Goal: Navigation & Orientation: Find specific page/section

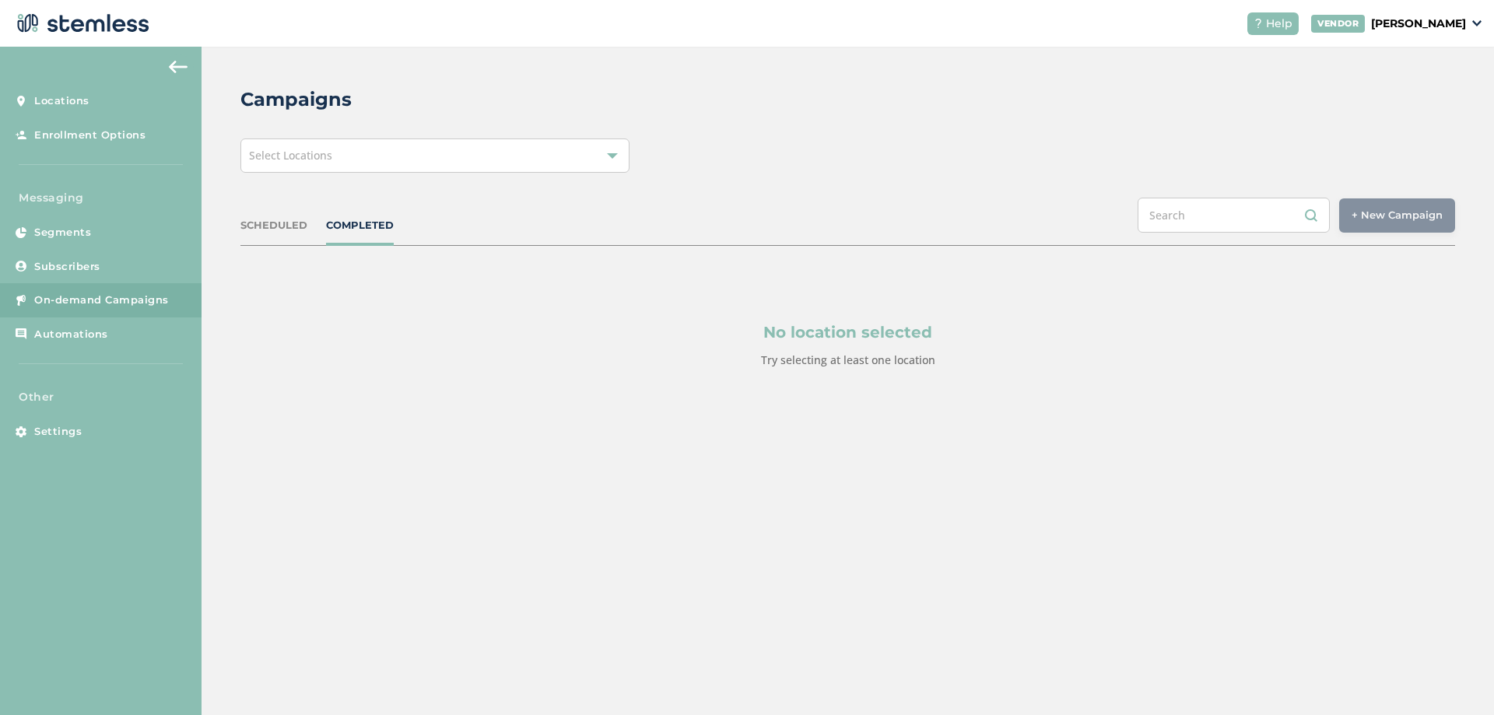
click at [267, 212] on div "SCHEDULED COMPLETED + New Campaign Select location(s)" at bounding box center [847, 222] width 1214 height 48
click at [278, 233] on div "SCHEDULED COMPLETED + New Campaign Select location(s)" at bounding box center [847, 222] width 1214 height 48
click at [316, 216] on div "SCHEDULED COMPLETED + New Campaign Select location(s)" at bounding box center [847, 222] width 1214 height 48
click at [309, 229] on div "SCHEDULED COMPLETED" at bounding box center [316, 226] width 153 height 16
click at [291, 227] on div "SCHEDULED" at bounding box center [273, 226] width 67 height 16
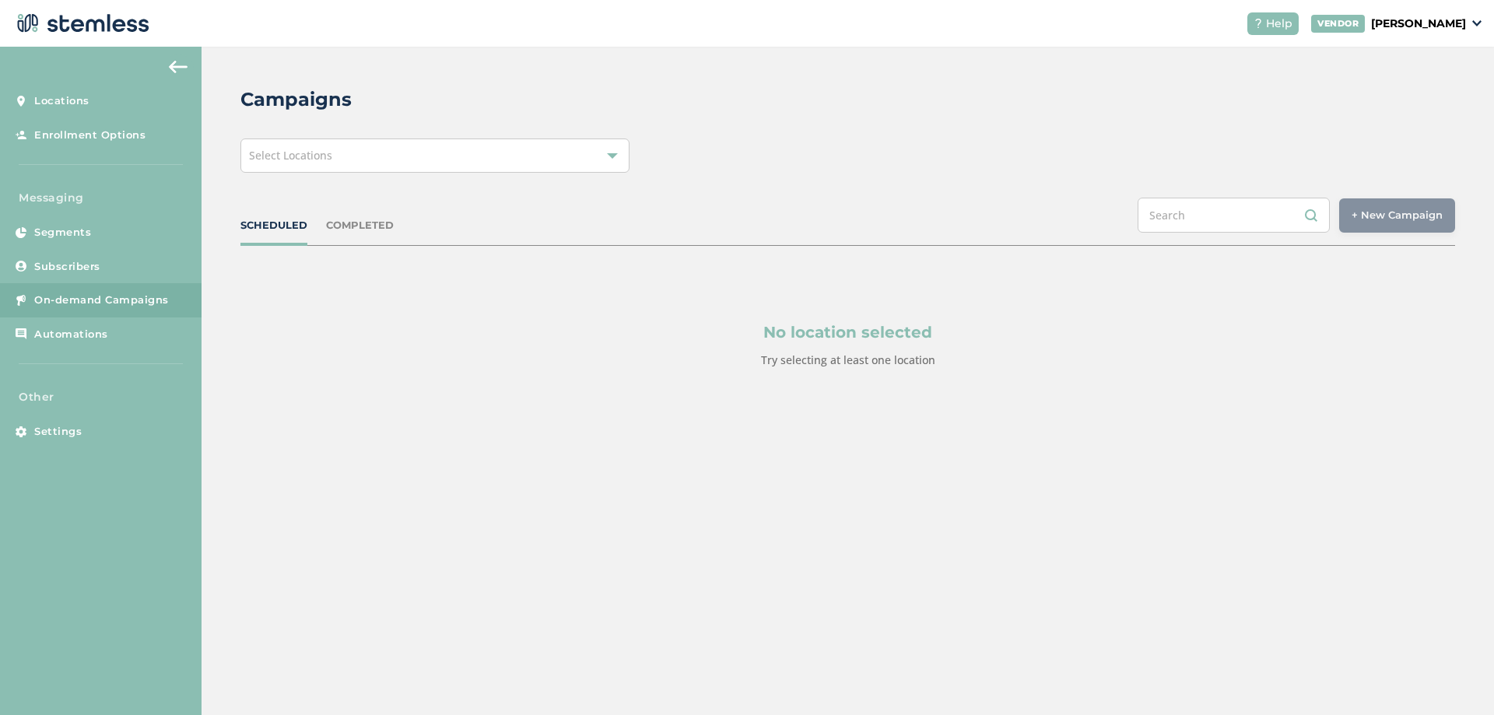
click at [396, 151] on div "Select Locations" at bounding box center [434, 155] width 389 height 34
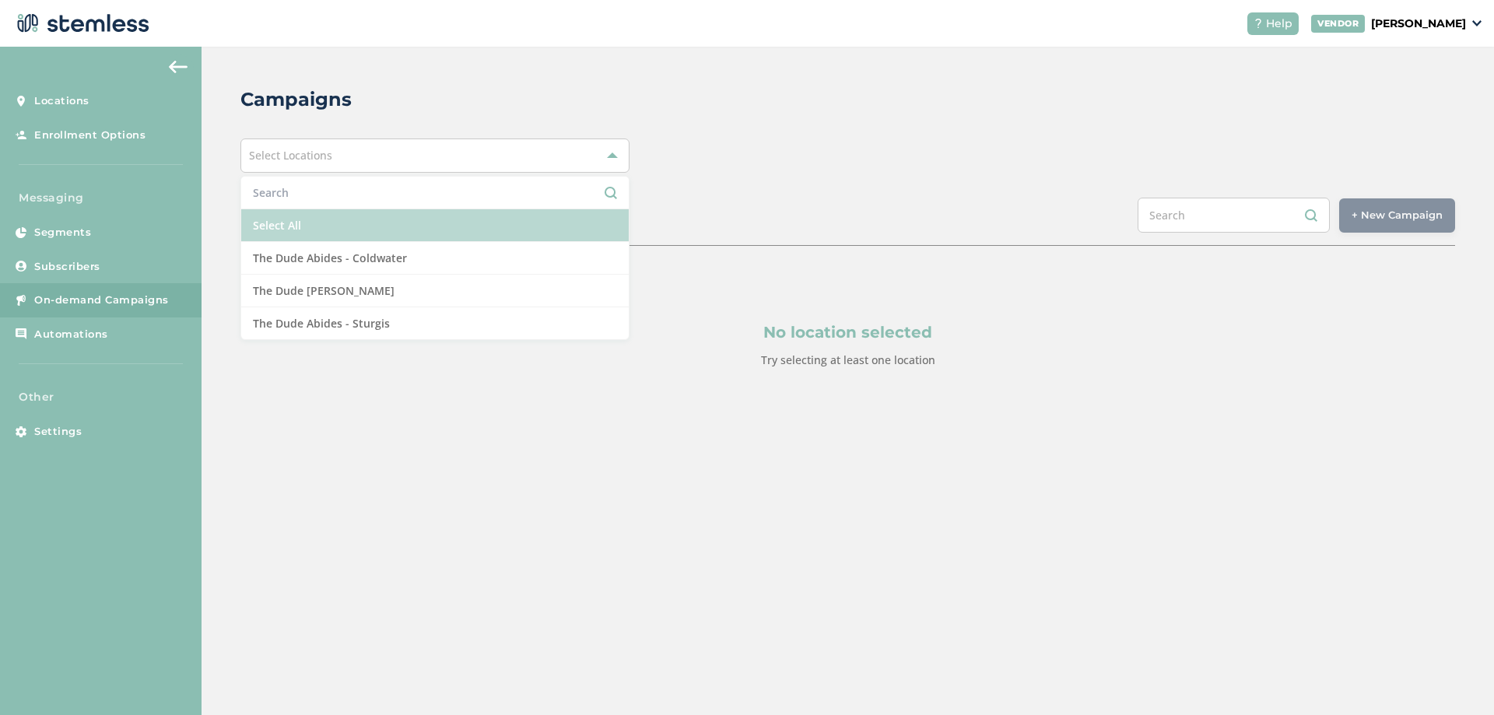
click at [352, 217] on li "Select All" at bounding box center [434, 225] width 387 height 33
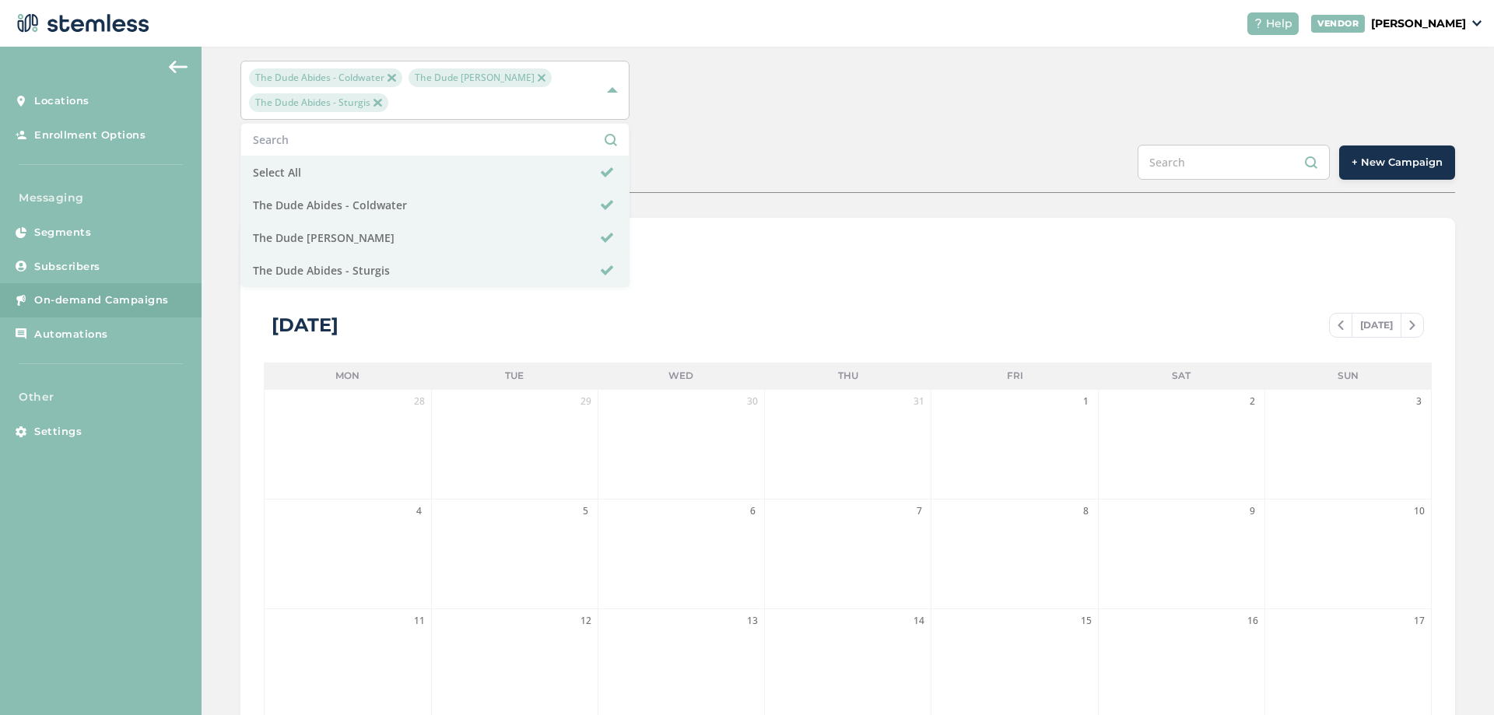
click at [739, 152] on div "SCHEDULED COMPLETED + New Campaign" at bounding box center [847, 169] width 1214 height 48
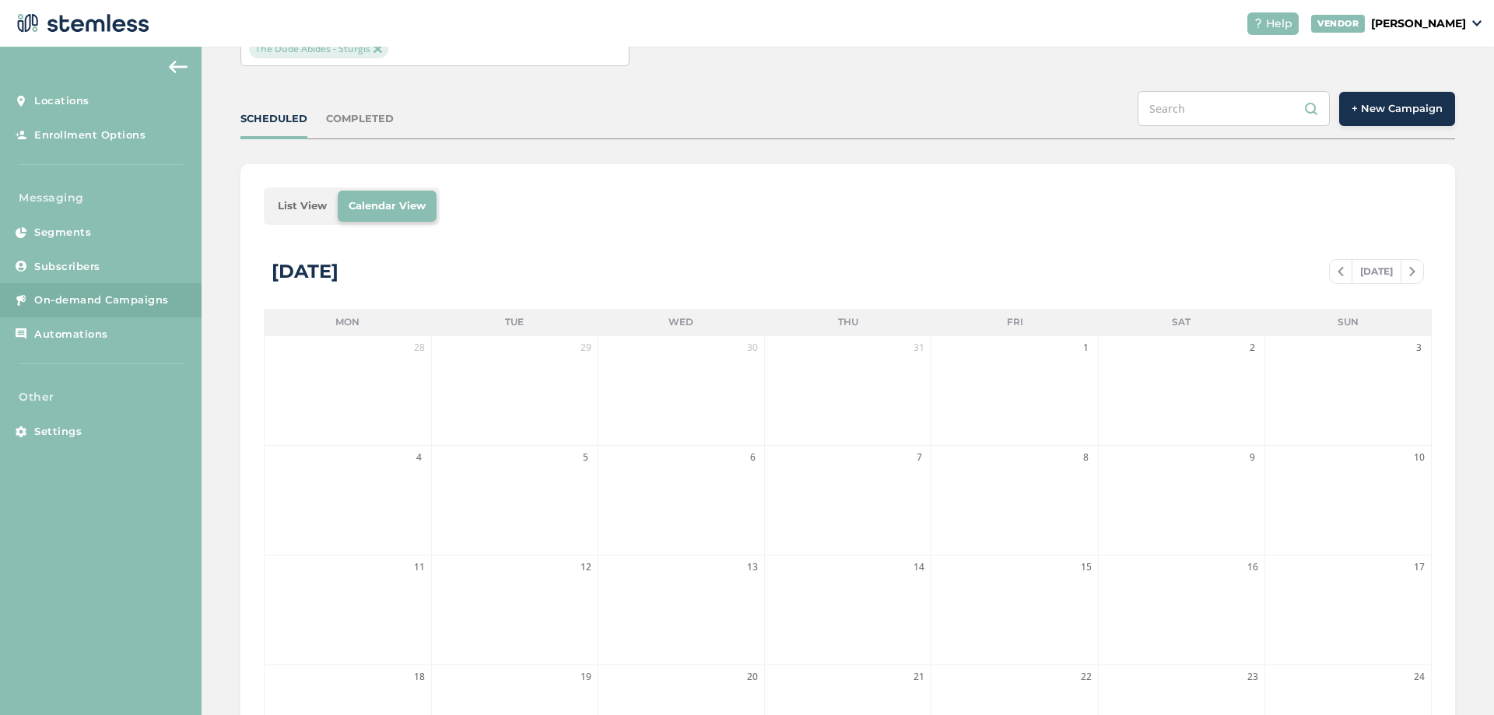
scroll to position [130, 0]
click at [317, 202] on li "List View" at bounding box center [302, 207] width 71 height 31
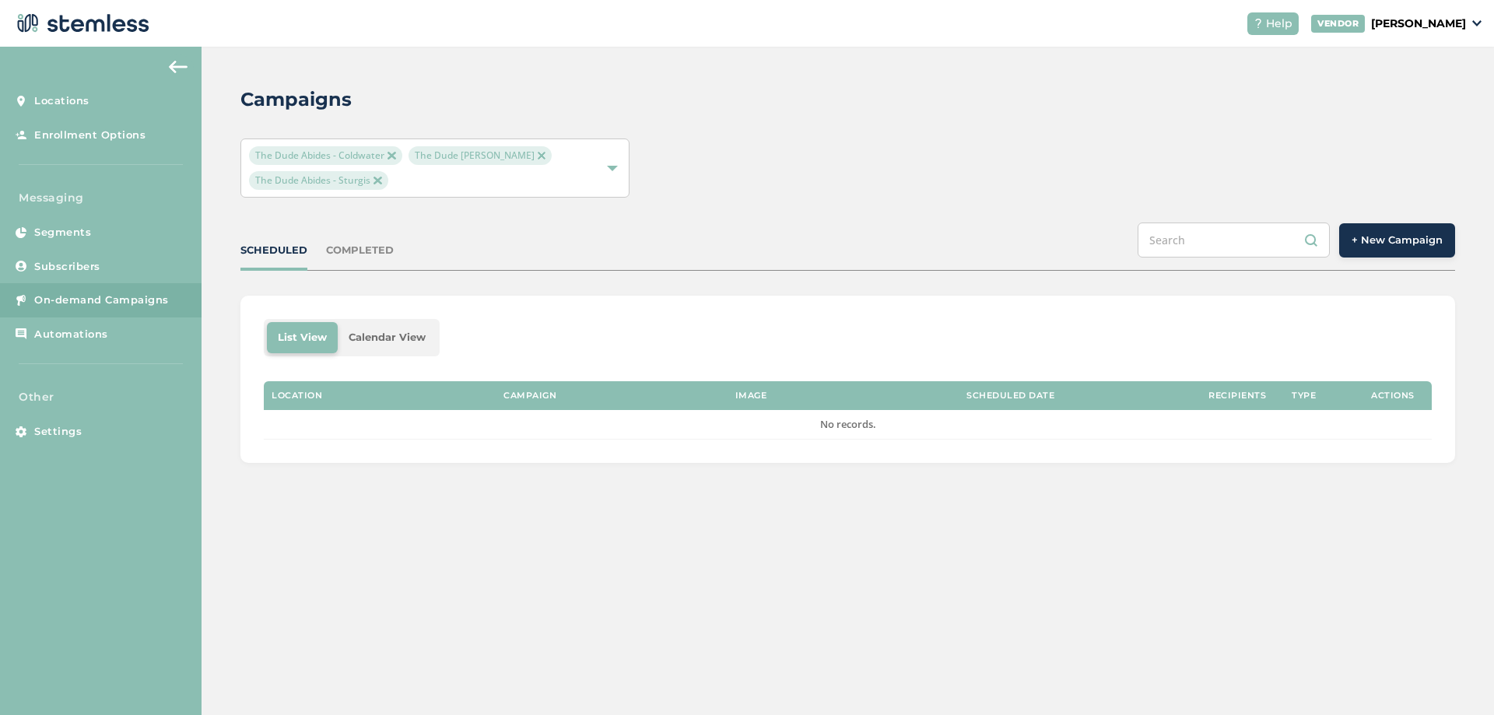
click at [383, 264] on div "SCHEDULED COMPLETED + New Campaign" at bounding box center [847, 246] width 1214 height 48
click at [371, 250] on div "COMPLETED" at bounding box center [360, 251] width 68 height 16
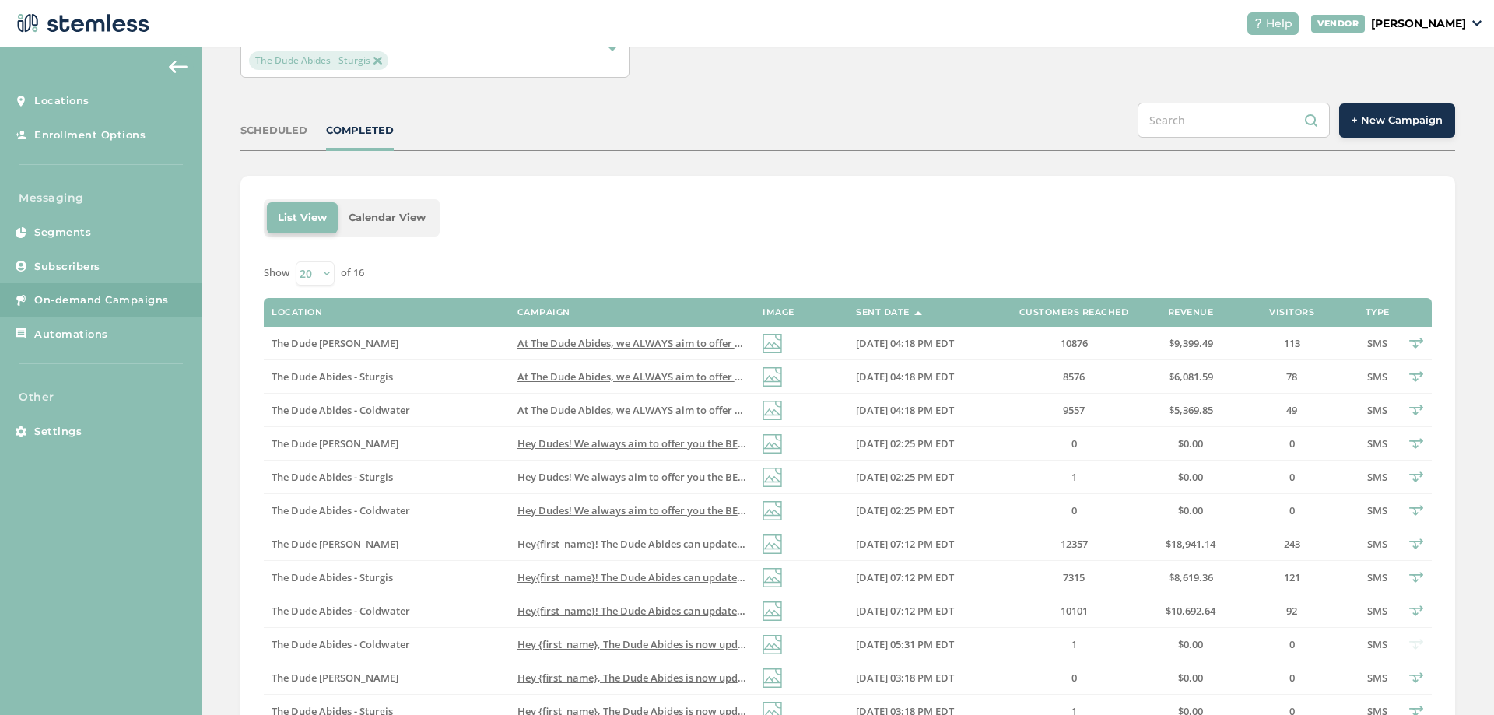
scroll to position [156, 0]
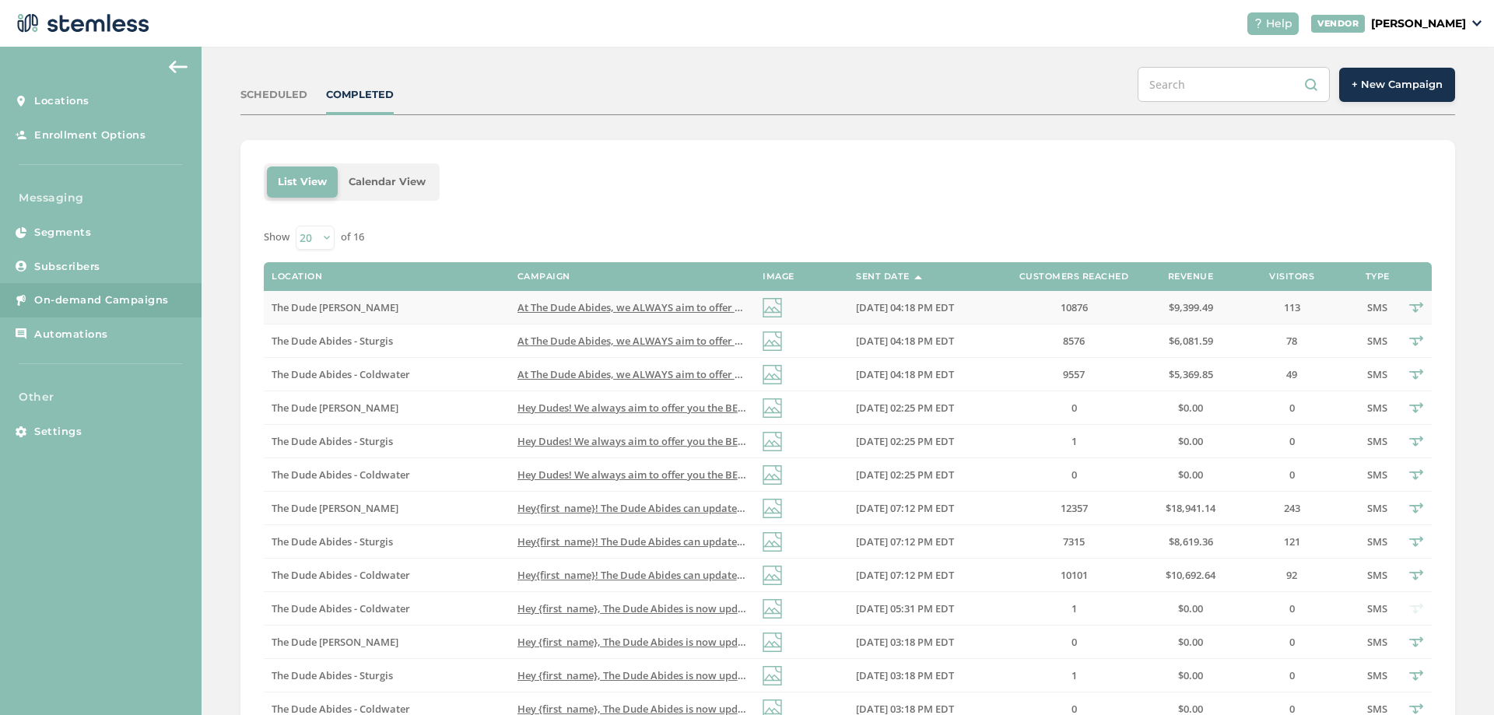
click at [1284, 311] on span "113" at bounding box center [1292, 307] width 16 height 14
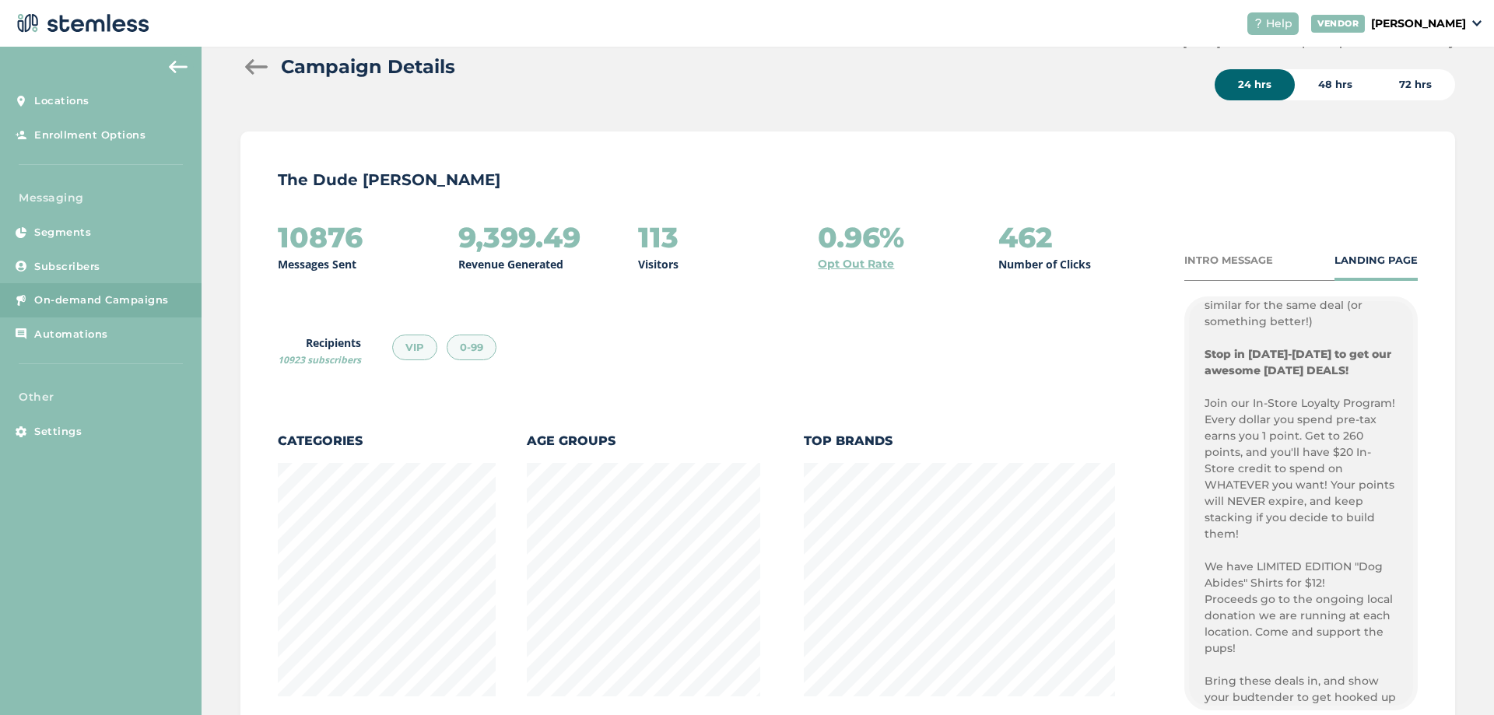
scroll to position [47, 0]
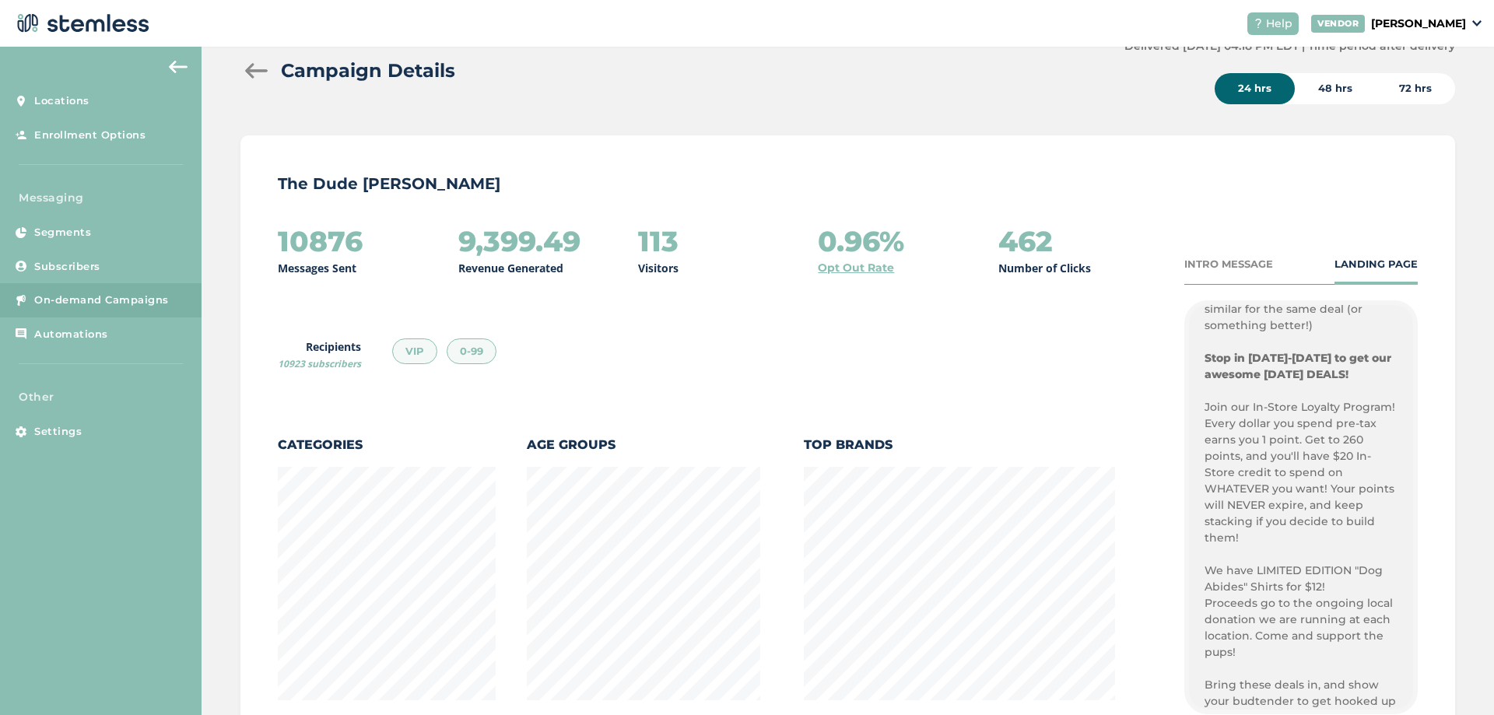
click at [257, 80] on div "Campaign Details" at bounding box center [675, 71] width 871 height 28
click at [249, 65] on div at bounding box center [255, 71] width 31 height 16
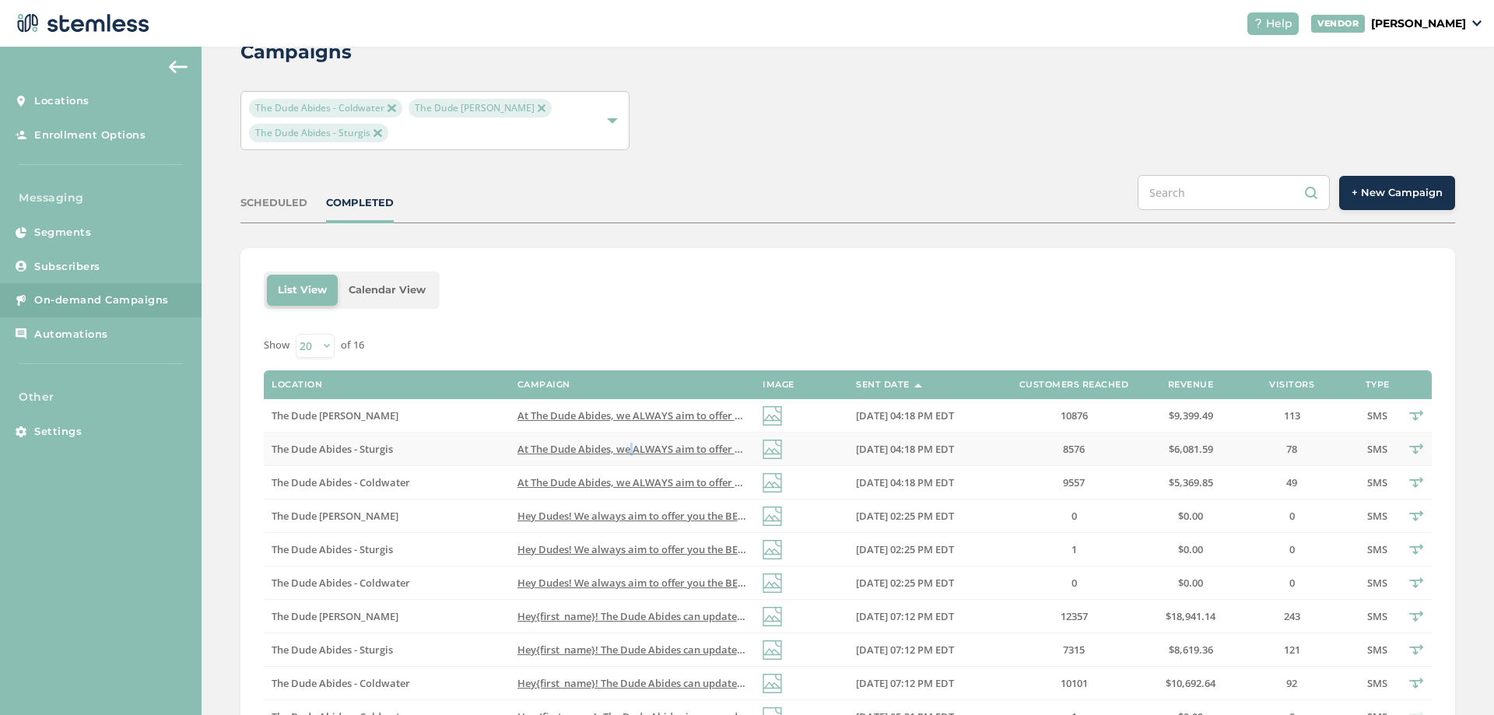
click at [625, 449] on span "At The Dude Abides, we ALWAYS aim to offer you the BEST deals, and we PRICE MAT…" at bounding box center [834, 449] width 634 height 14
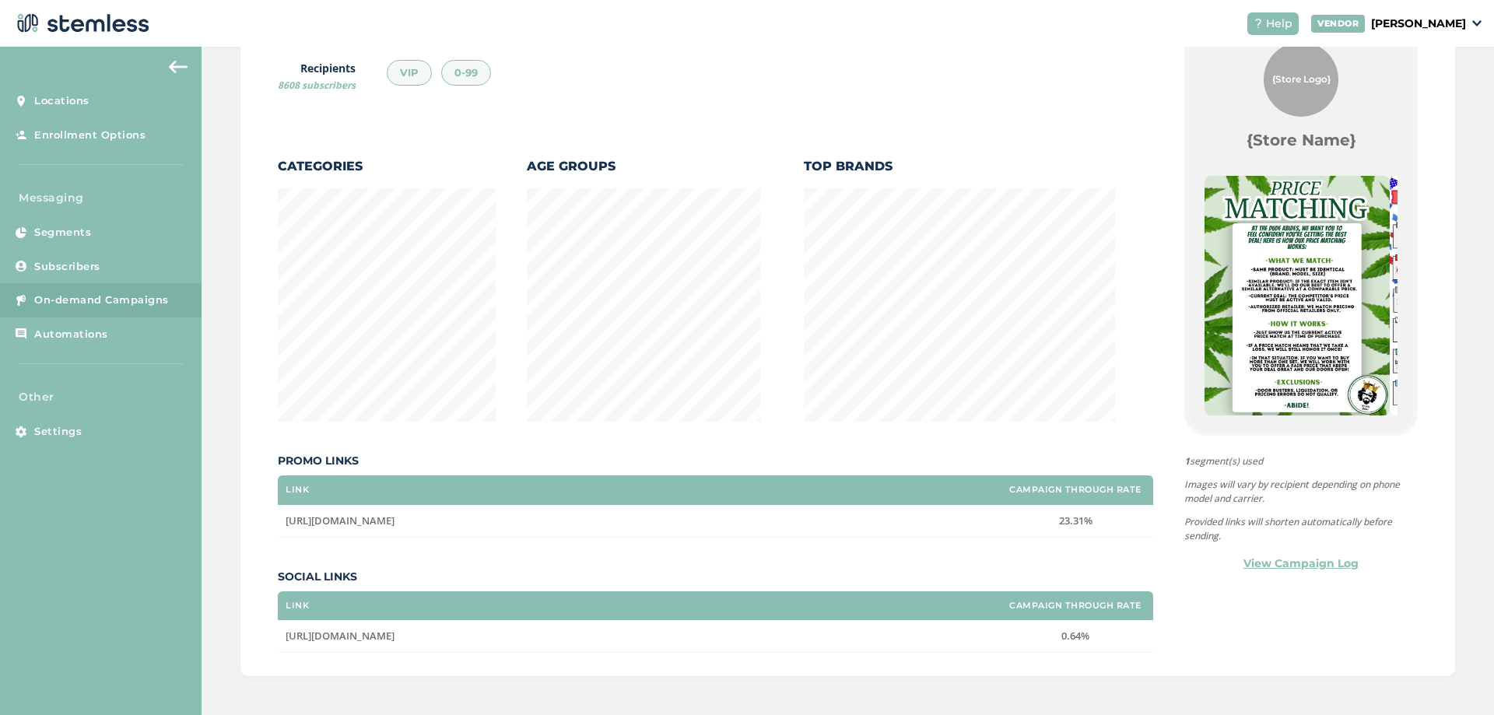
scroll to position [15, 0]
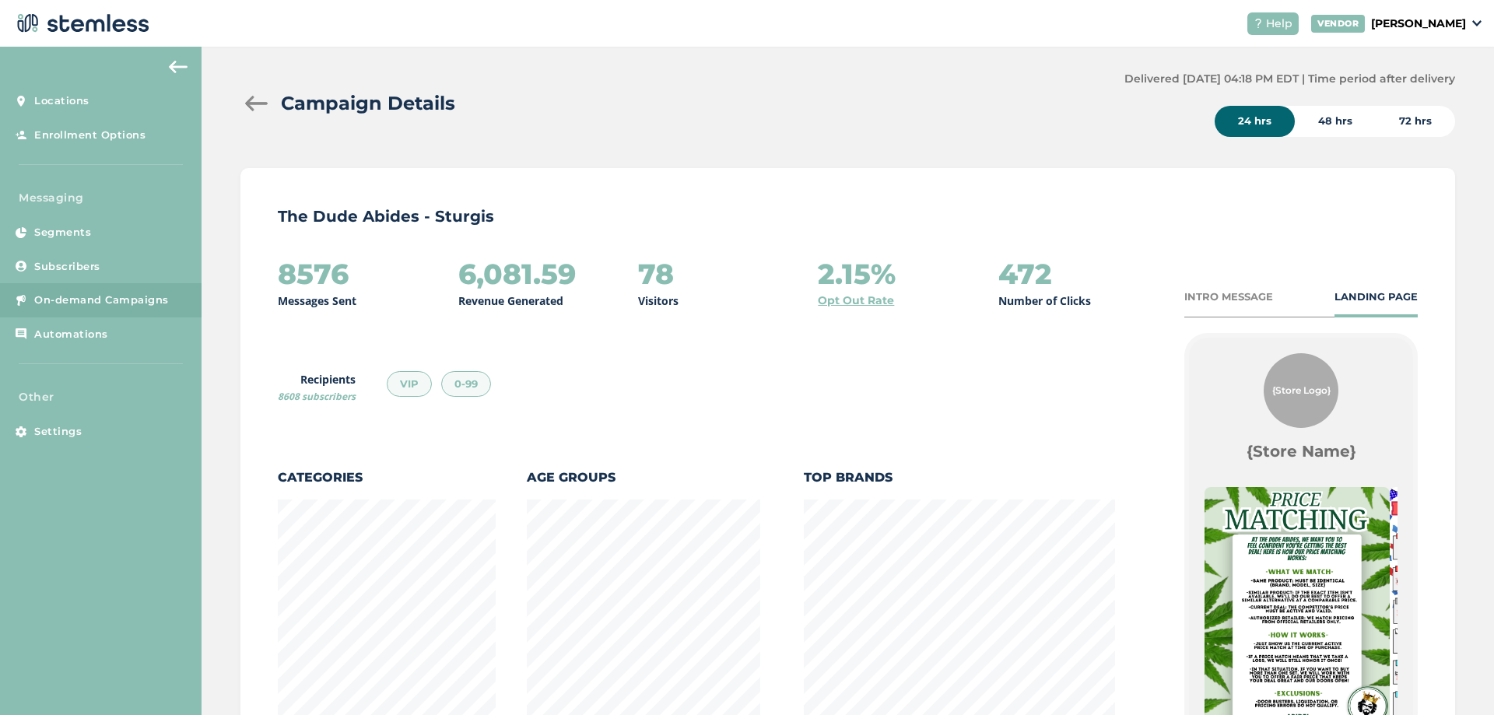
click at [256, 109] on div at bounding box center [255, 104] width 31 height 16
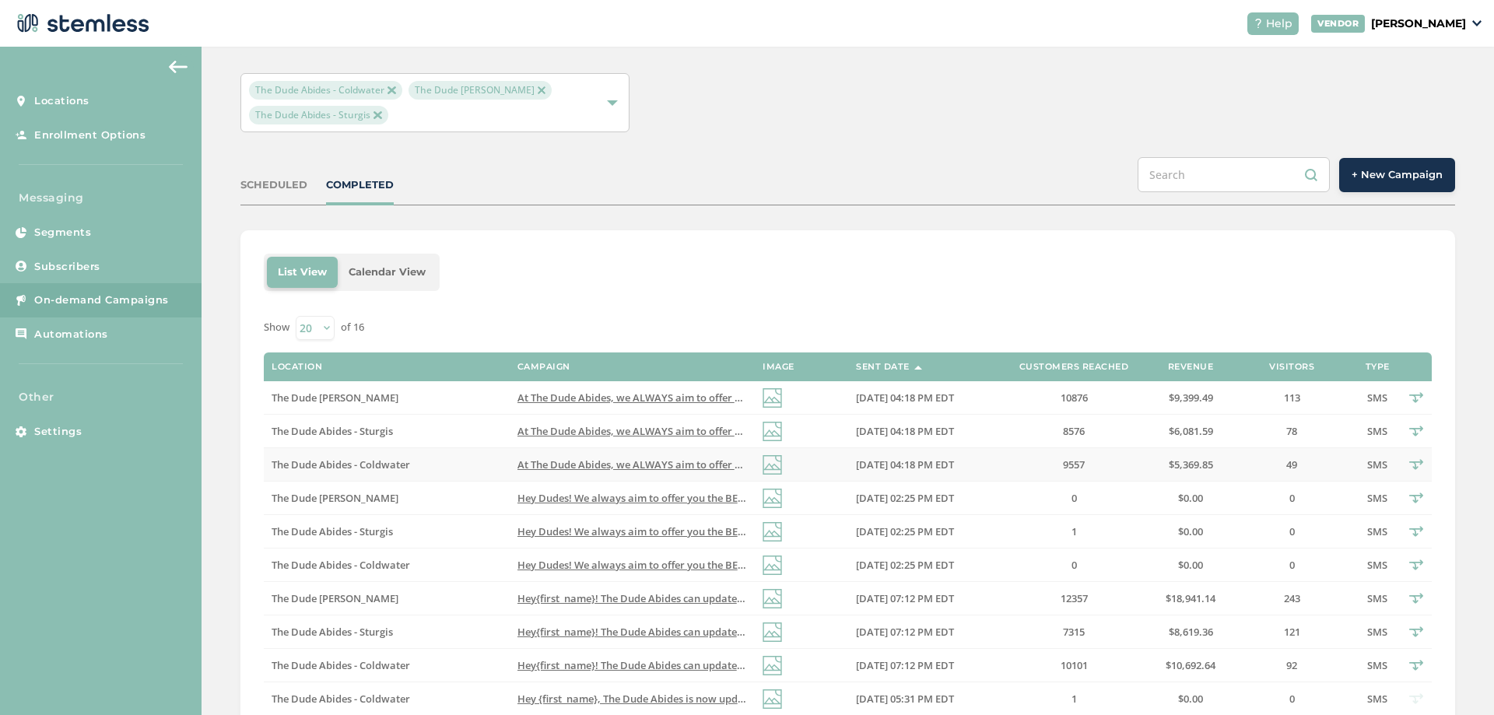
scroll to position [93, 0]
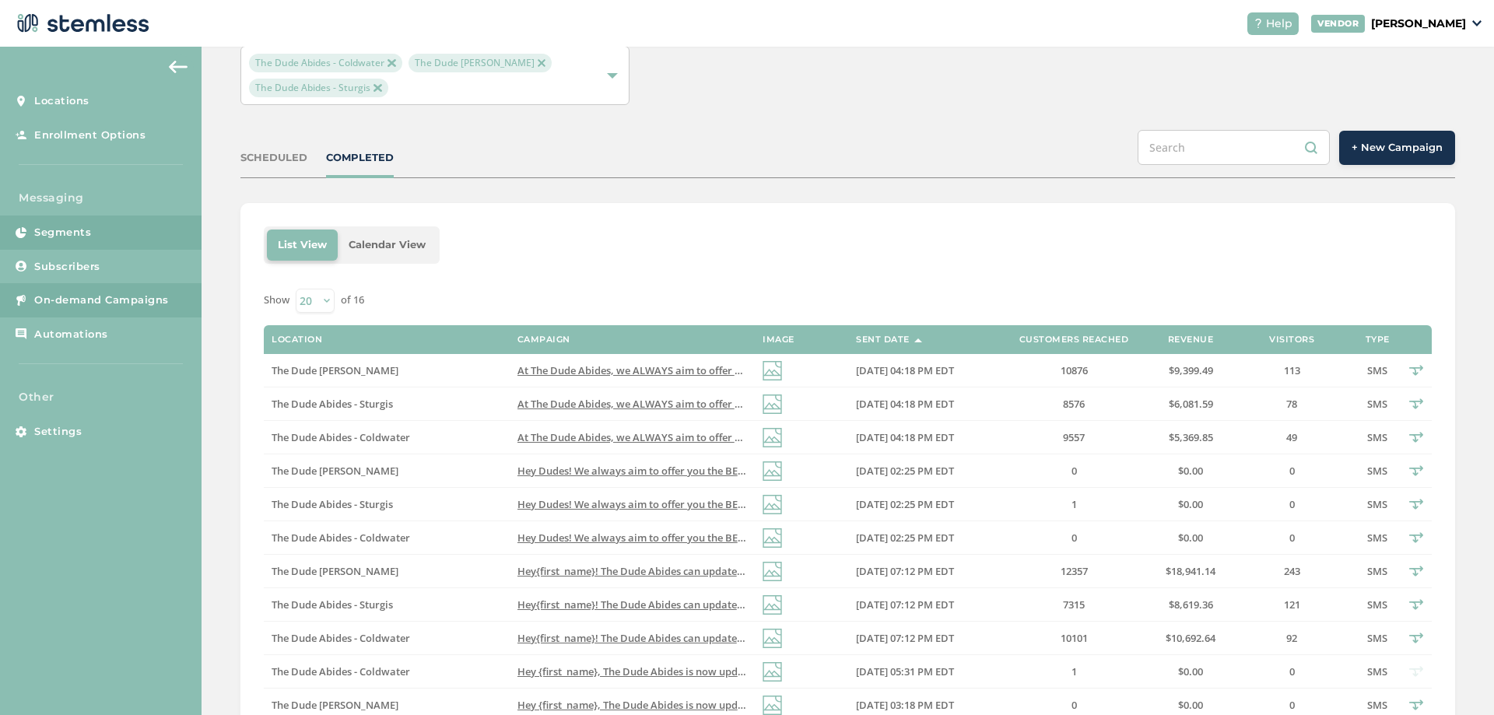
click at [65, 225] on span "Segments" at bounding box center [62, 233] width 57 height 16
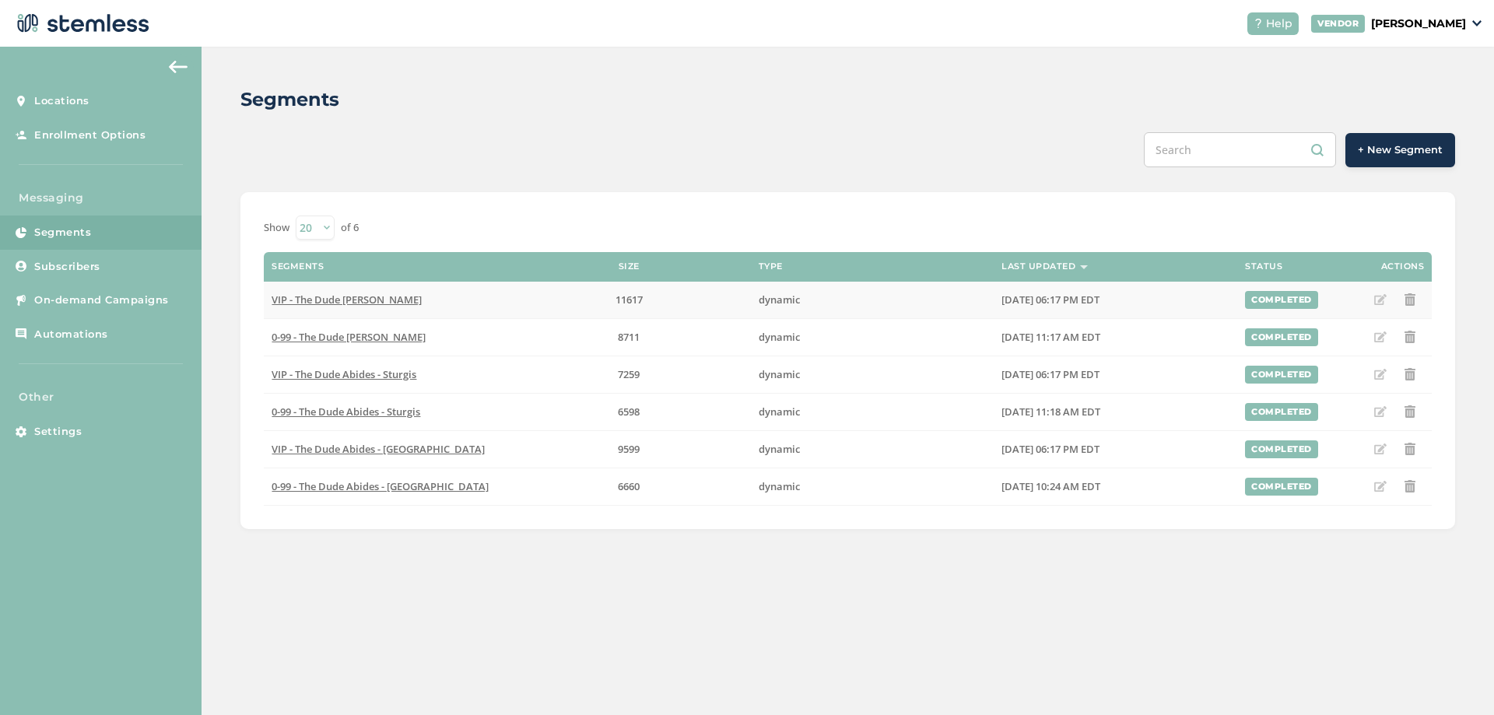
click at [382, 302] on span "VIP - The Dude [PERSON_NAME]" at bounding box center [346, 299] width 150 height 14
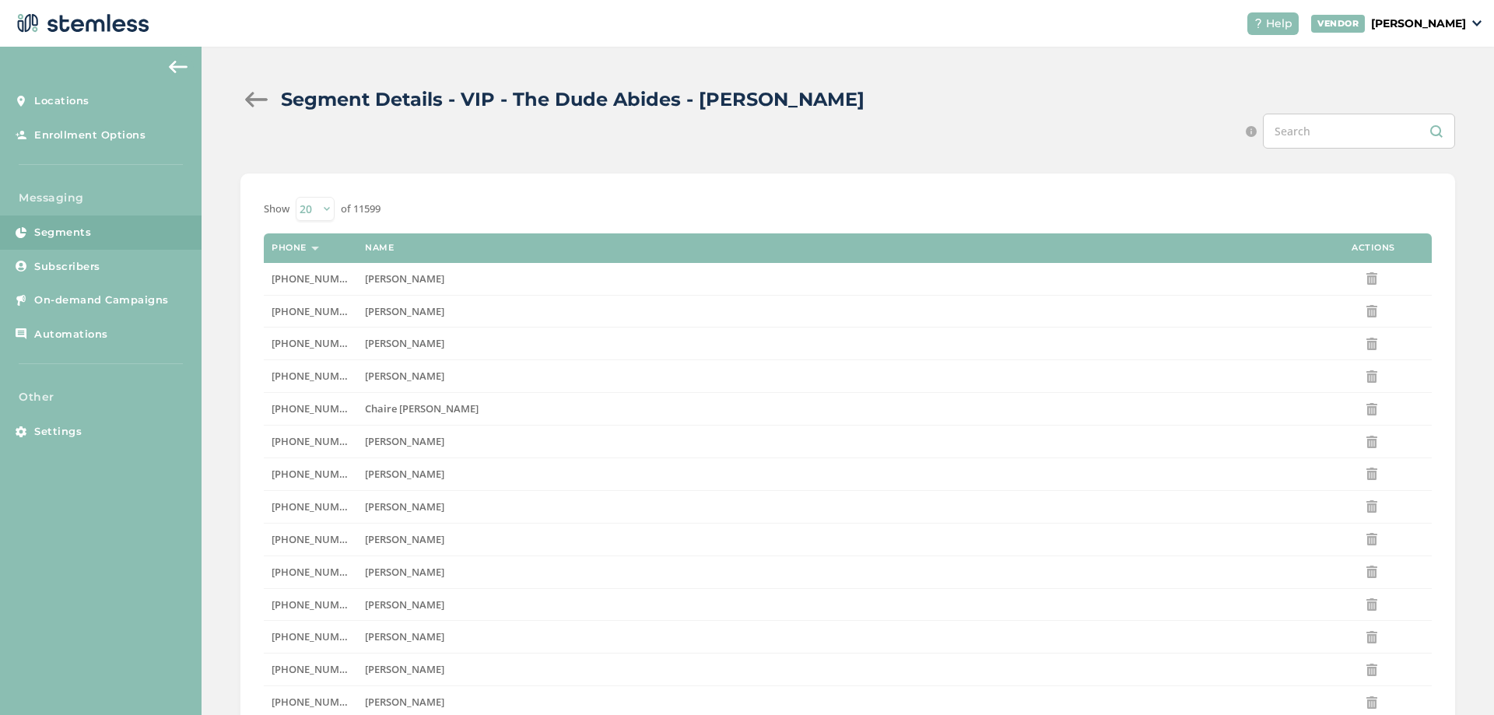
click at [175, 63] on img at bounding box center [178, 67] width 19 height 12
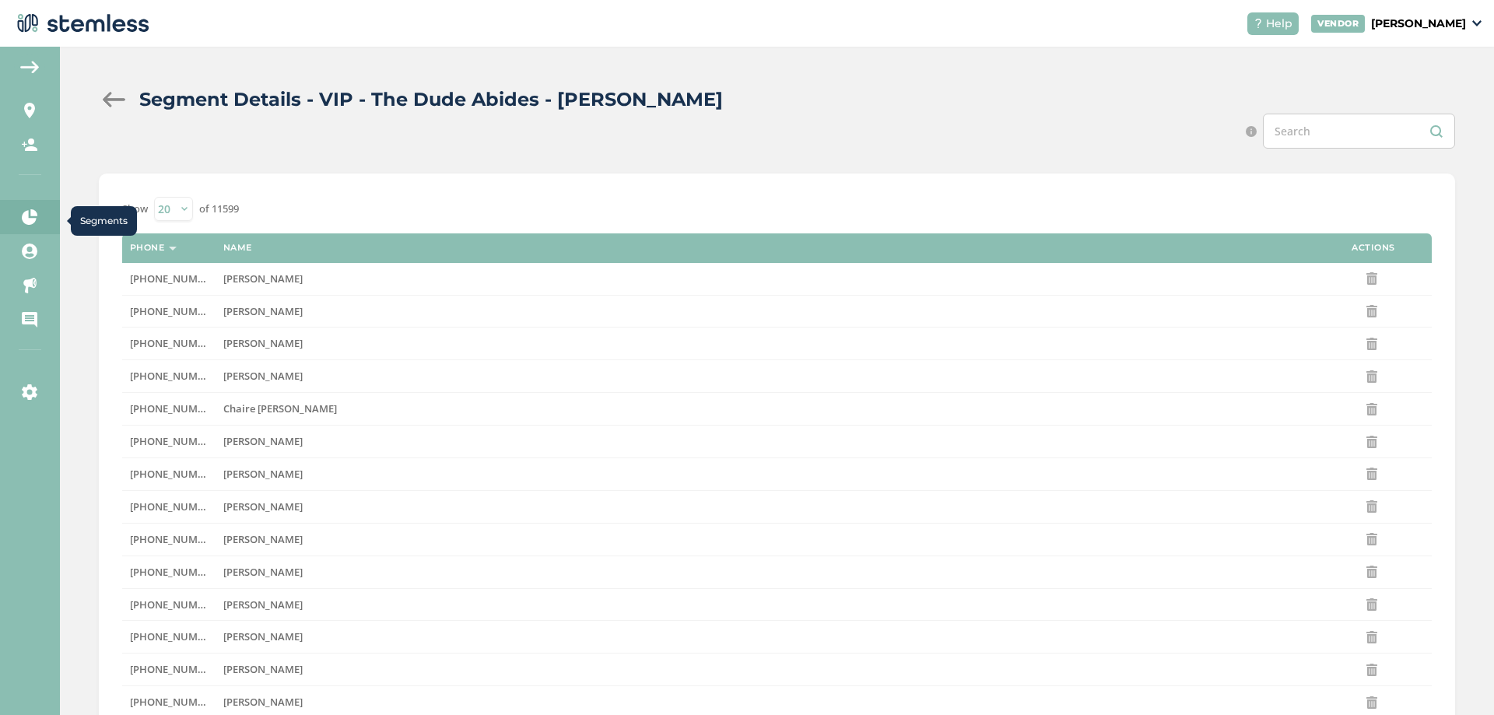
click at [26, 228] on link "Segments" at bounding box center [30, 217] width 60 height 34
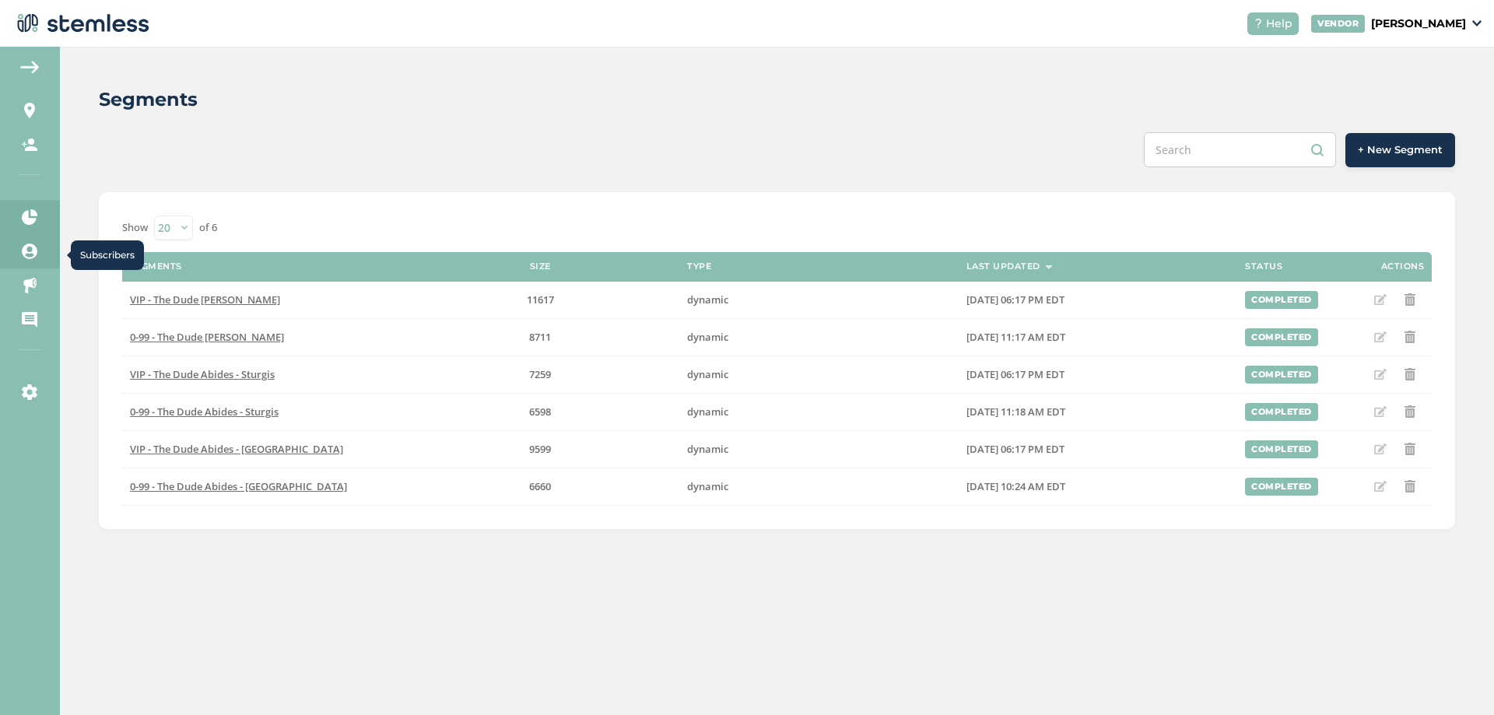
click at [25, 256] on icon at bounding box center [30, 251] width 16 height 16
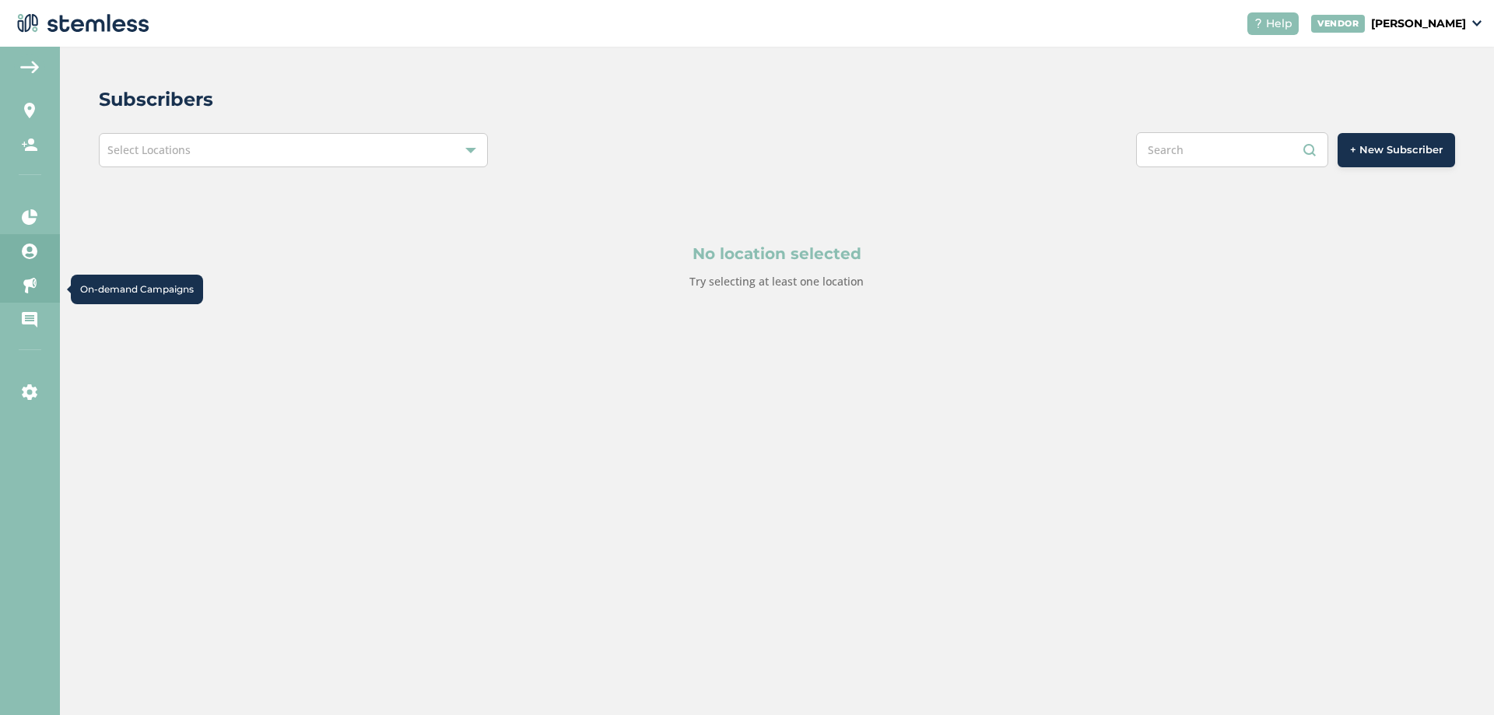
click at [33, 291] on icon at bounding box center [30, 286] width 16 height 16
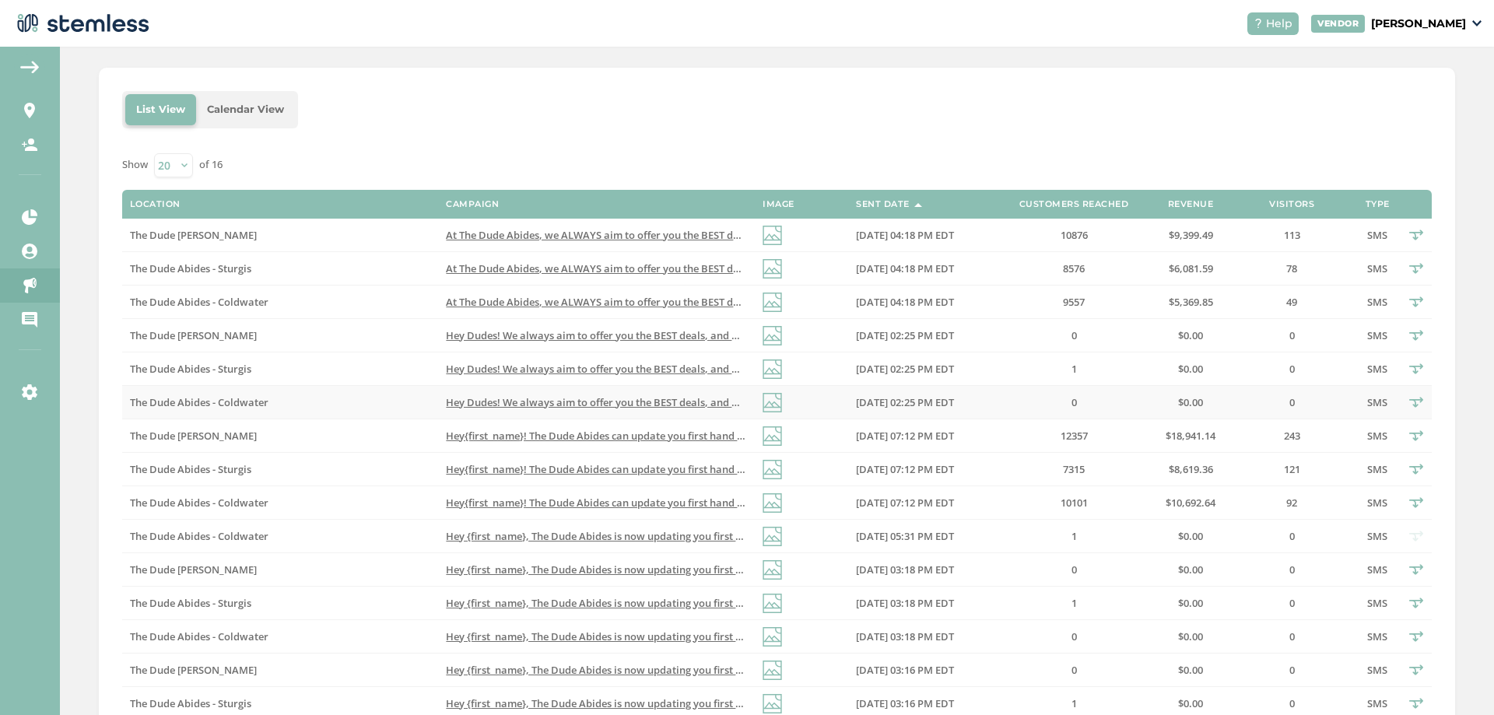
scroll to position [233, 0]
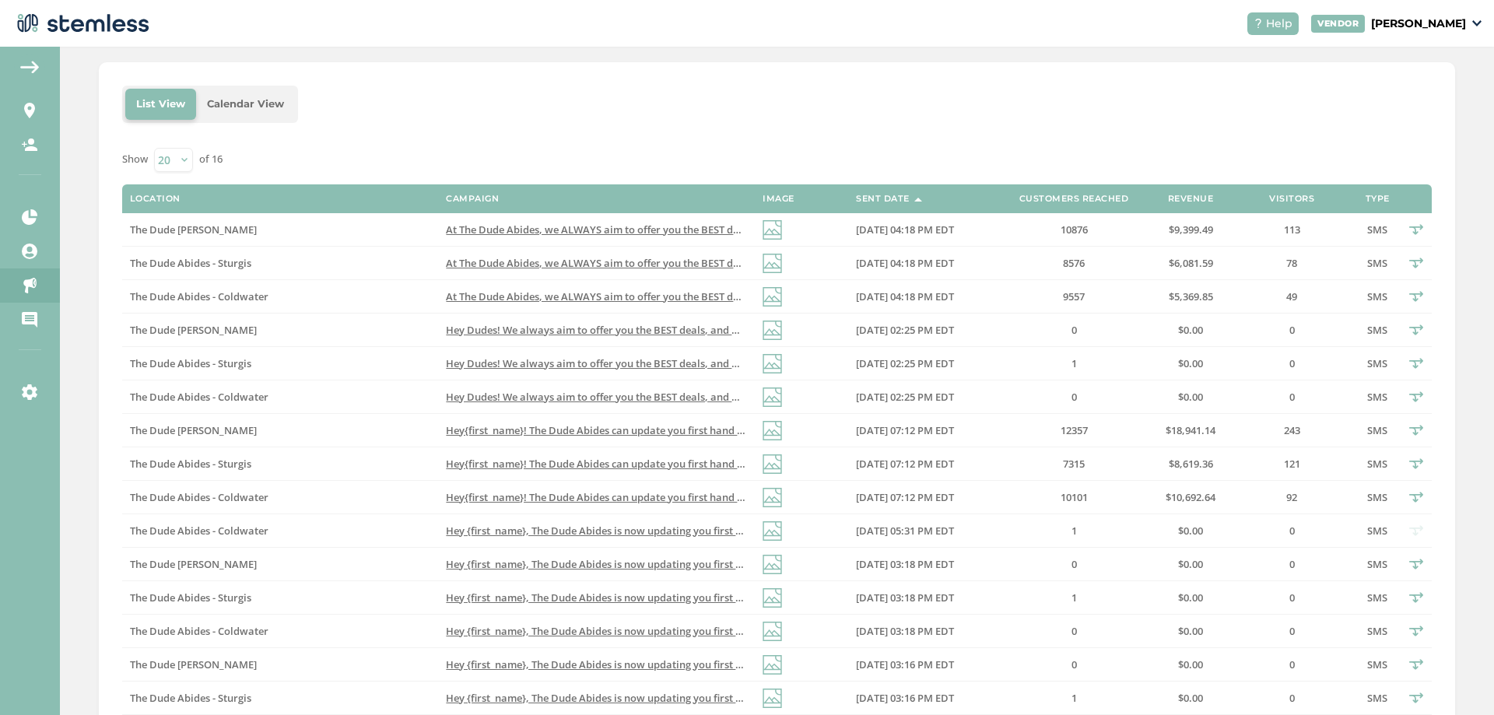
drag, startPoint x: 1020, startPoint y: 356, endPoint x: 786, endPoint y: 166, distance: 301.3
click at [786, 166] on div "Show 20 50 100 of 16" at bounding box center [776, 160] width 1309 height 24
drag, startPoint x: 1083, startPoint y: 492, endPoint x: 334, endPoint y: 119, distance: 837.0
click at [334, 119] on div "List View Calendar View" at bounding box center [776, 104] width 1309 height 37
click at [283, 103] on li "Calendar View" at bounding box center [245, 104] width 99 height 31
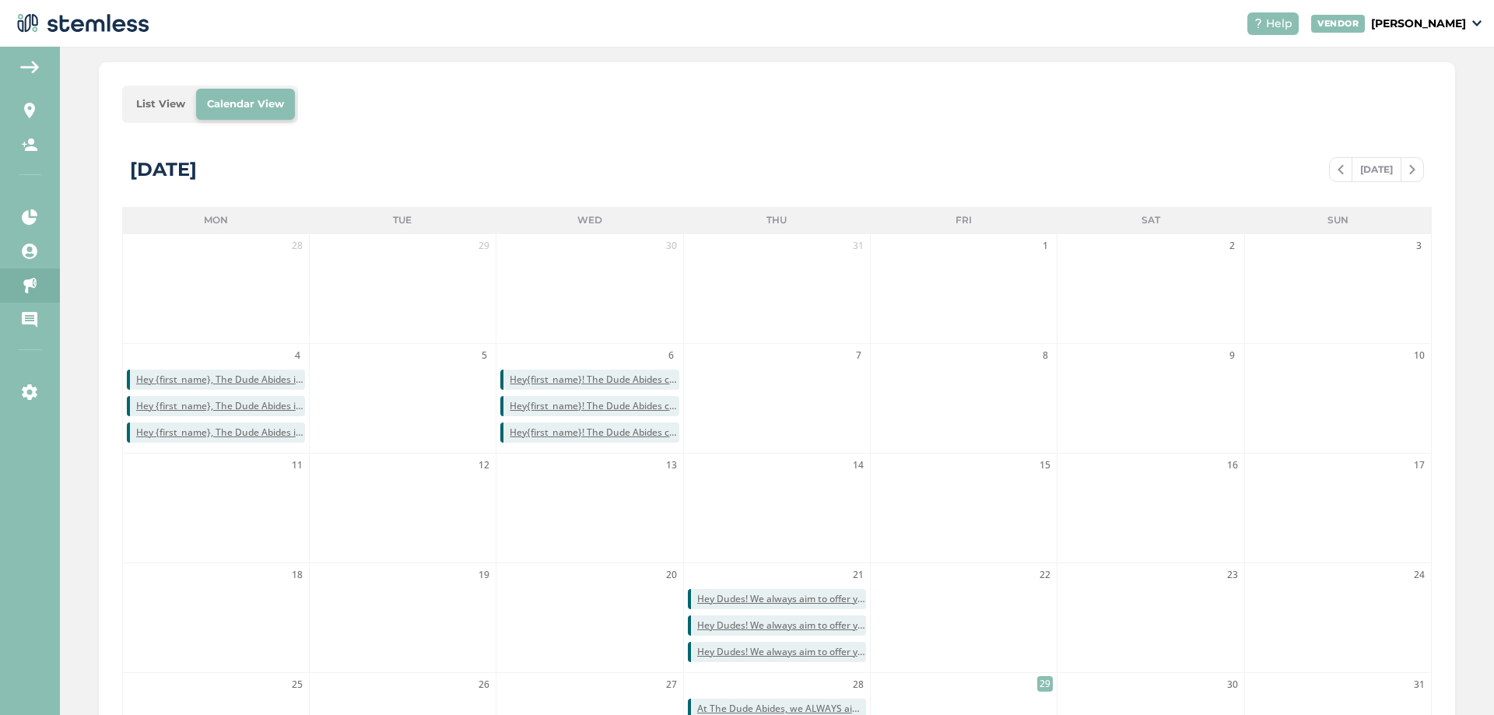
click at [185, 113] on li "List View" at bounding box center [160, 104] width 71 height 31
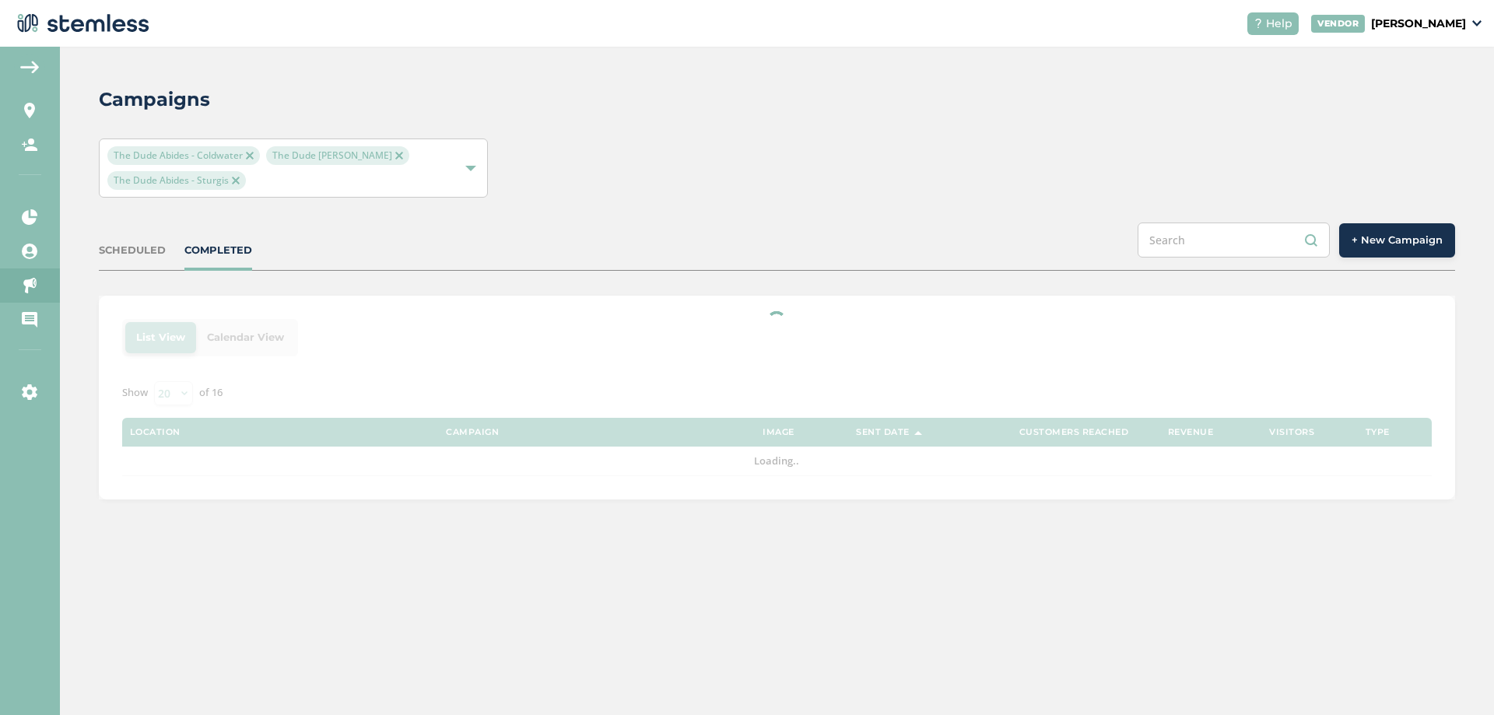
scroll to position [0, 0]
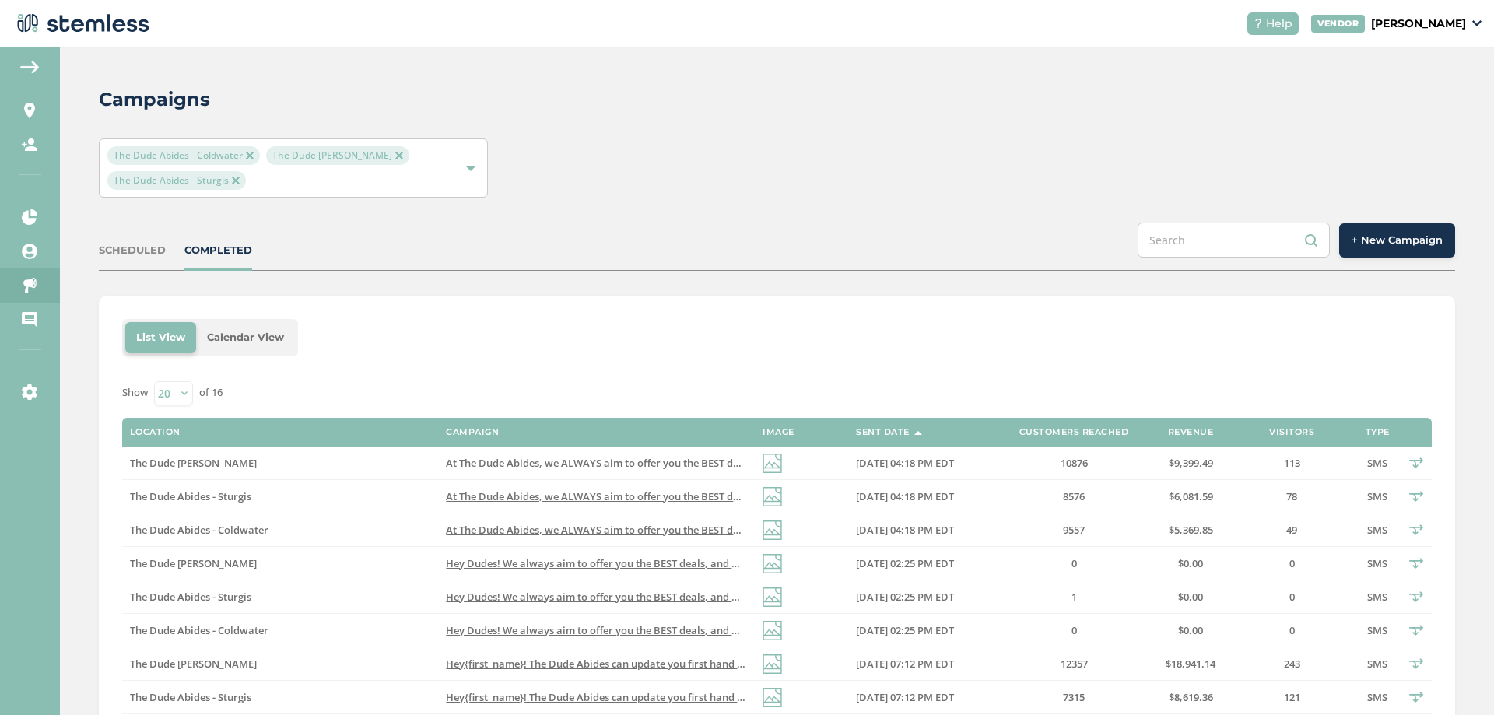
click at [29, 66] on img at bounding box center [29, 67] width 19 height 12
